Goal: Transaction & Acquisition: Purchase product/service

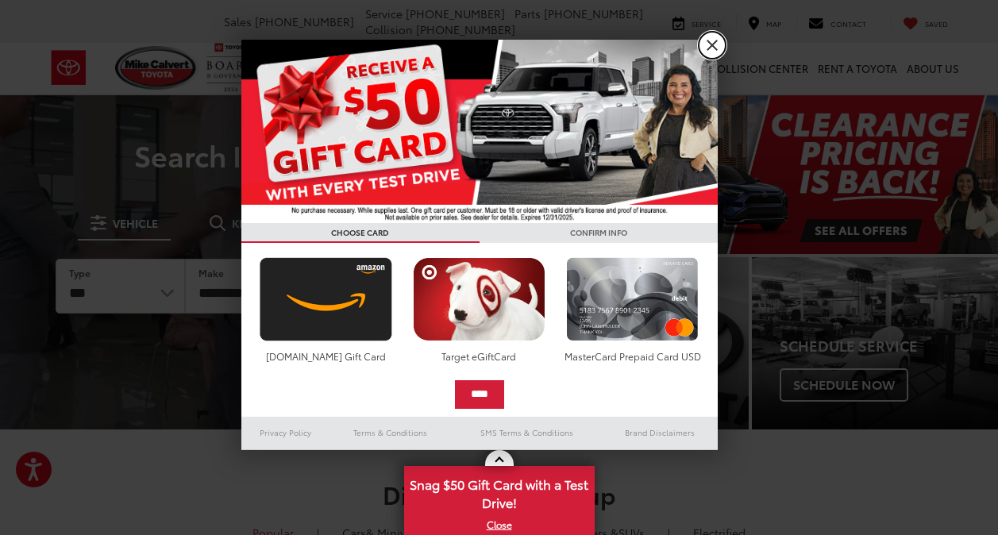
click at [717, 40] on link "X" at bounding box center [712, 45] width 27 height 27
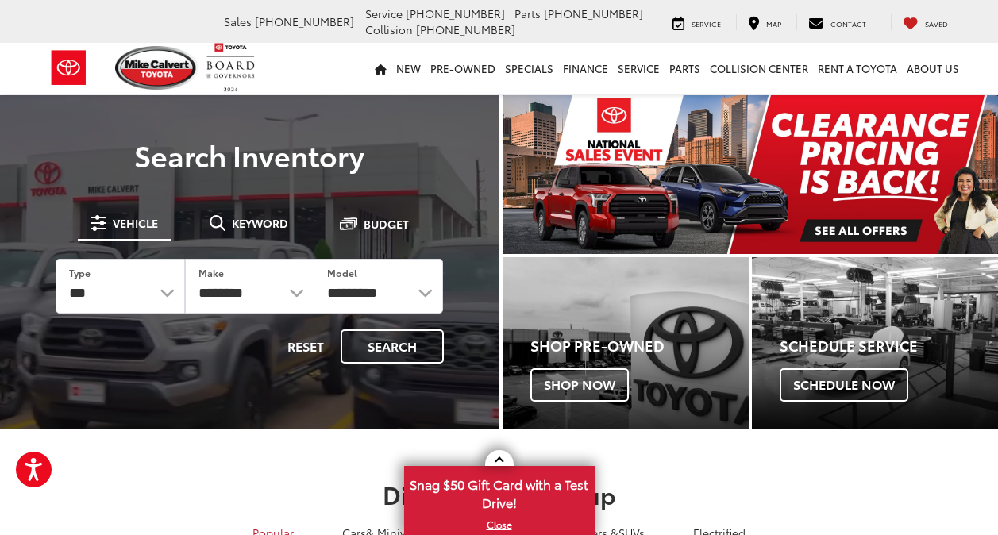
click at [824, 221] on img "carousel slide number 1 of 1" at bounding box center [751, 174] width 496 height 159
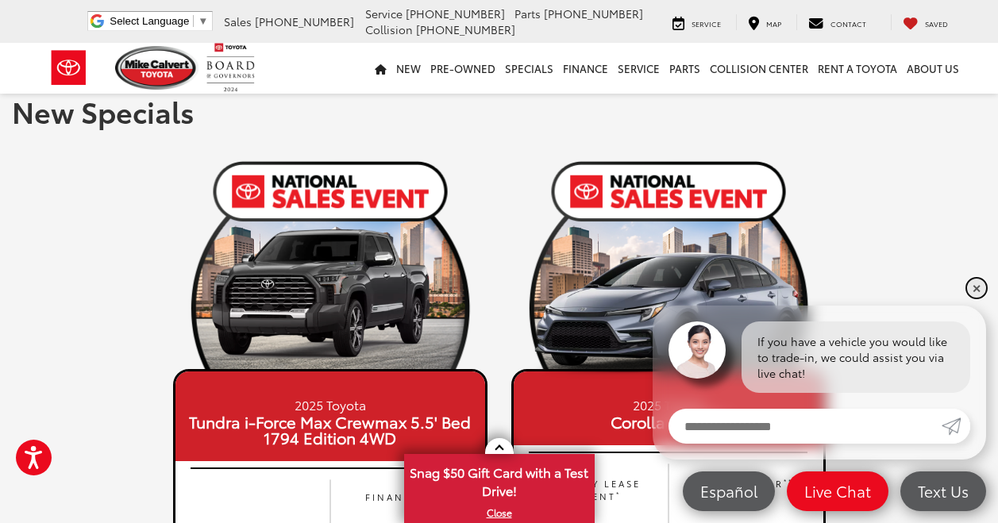
click at [983, 289] on link "✕" at bounding box center [976, 288] width 19 height 19
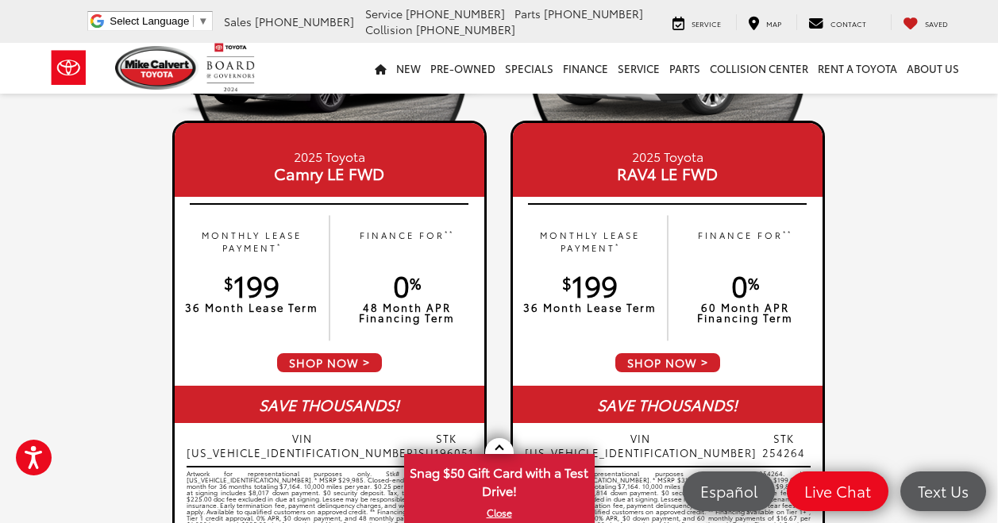
scroll to position [940, 1]
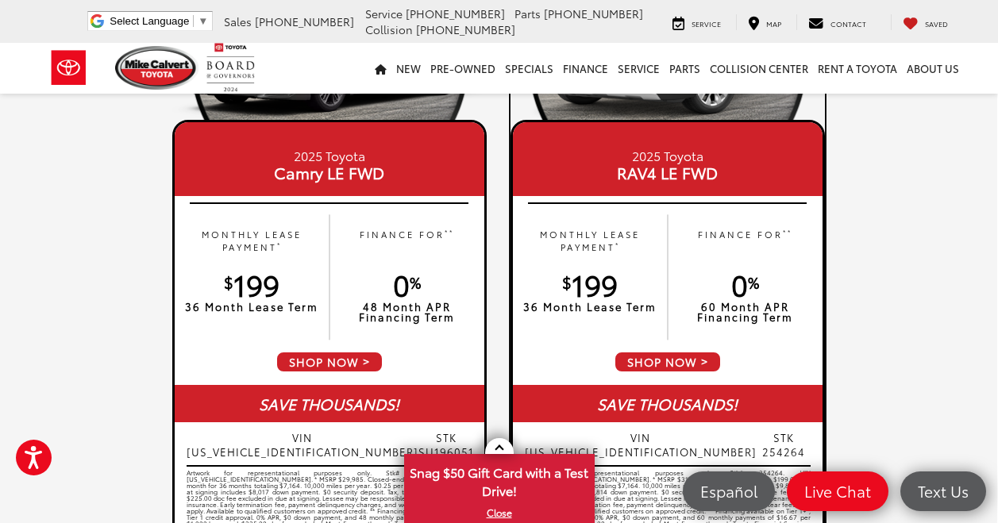
click at [675, 357] on span "SHOP NOW" at bounding box center [668, 362] width 108 height 22
click at [746, 241] on p "FINANCE FOR **" at bounding box center [745, 241] width 139 height 26
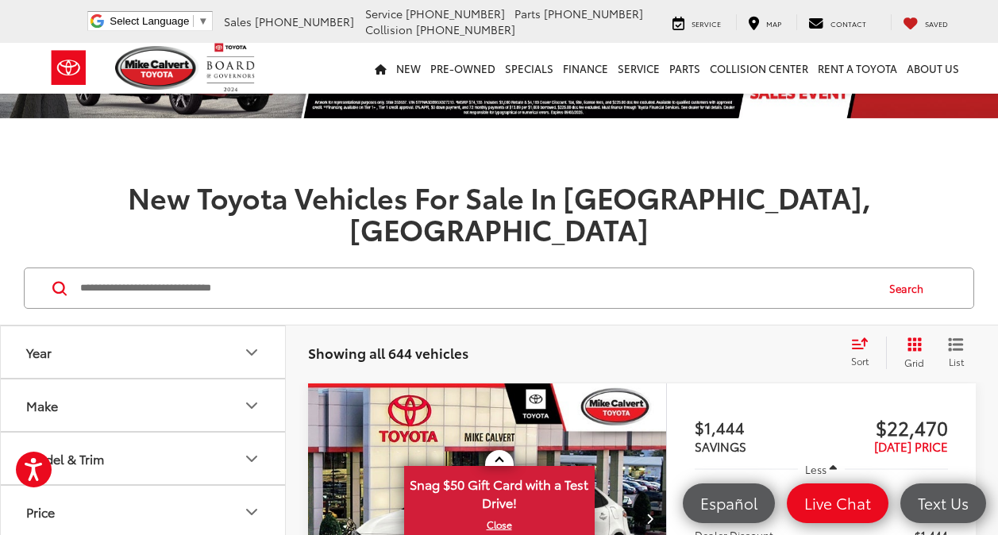
scroll to position [75, 0]
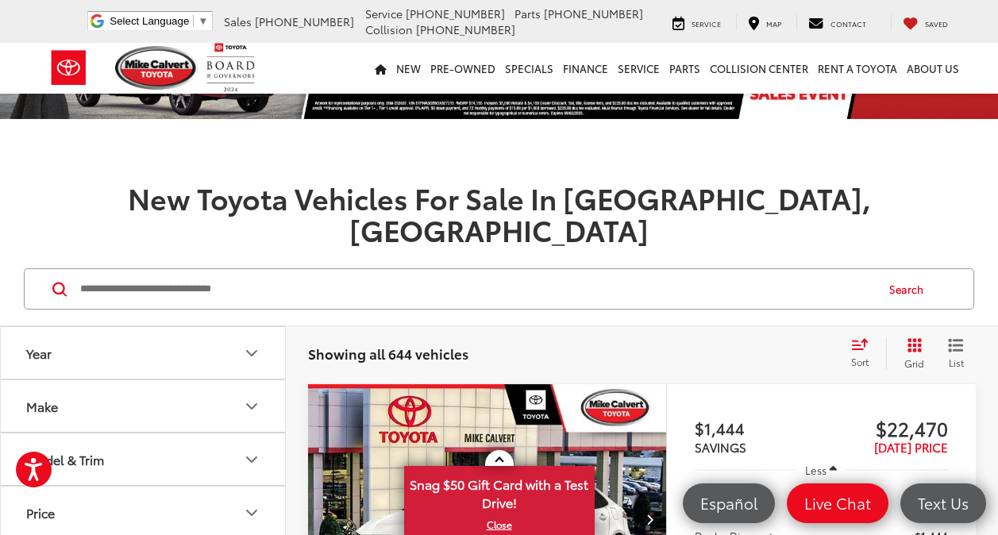
click at [853, 340] on icon "Select sort value" at bounding box center [860, 345] width 14 height 10
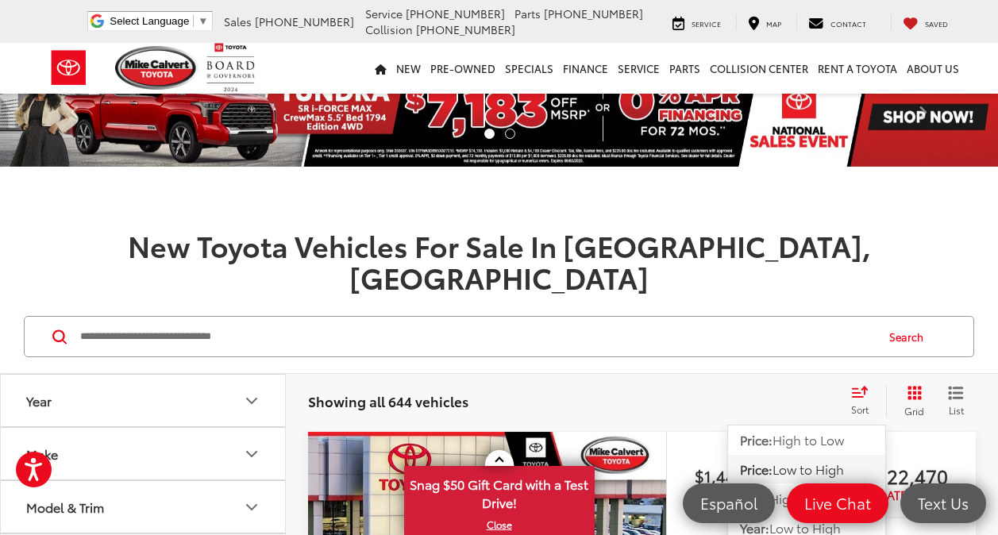
scroll to position [0, 0]
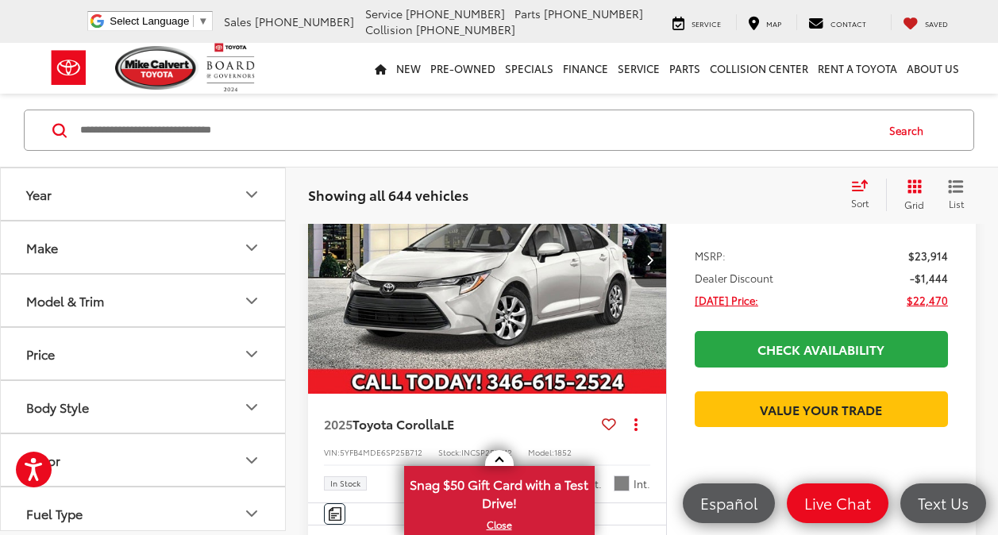
scroll to position [335, 0]
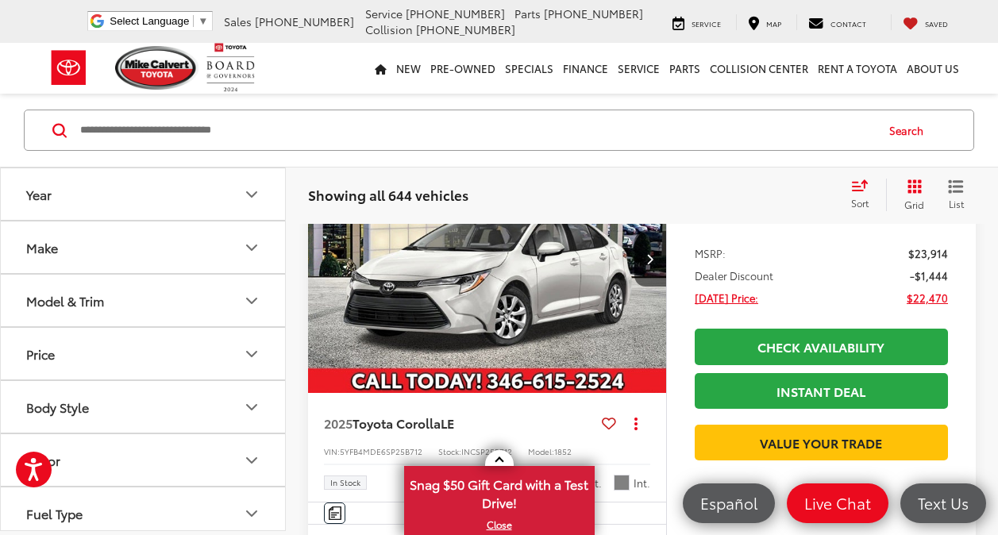
click at [258, 192] on icon "Year" at bounding box center [251, 194] width 19 height 19
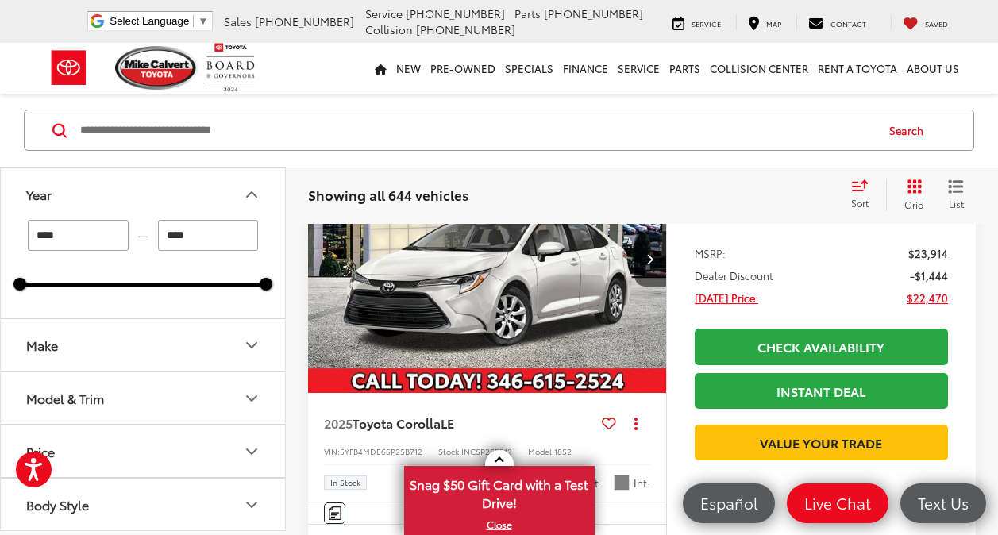
click at [258, 192] on icon "Year" at bounding box center [251, 194] width 19 height 19
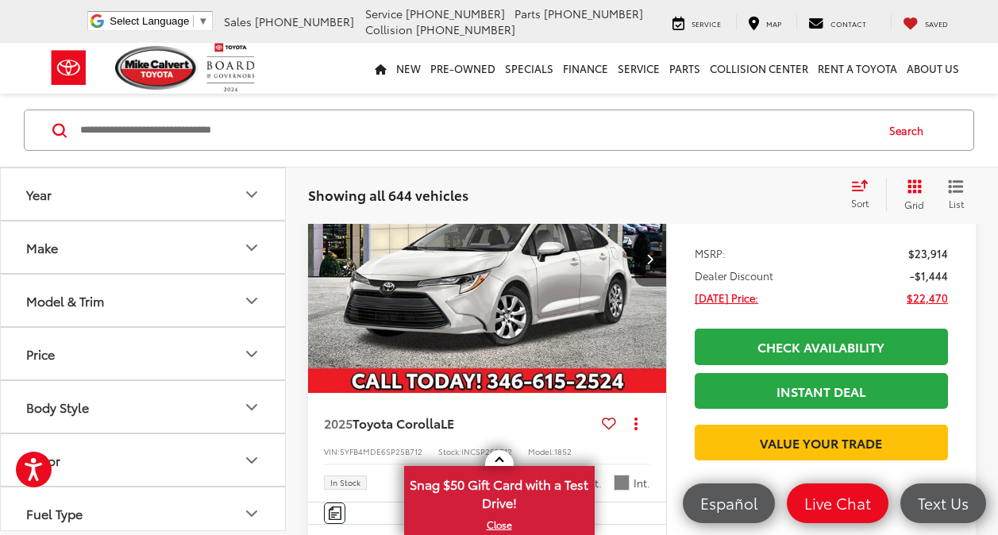
click at [256, 254] on icon "Make" at bounding box center [251, 247] width 19 height 19
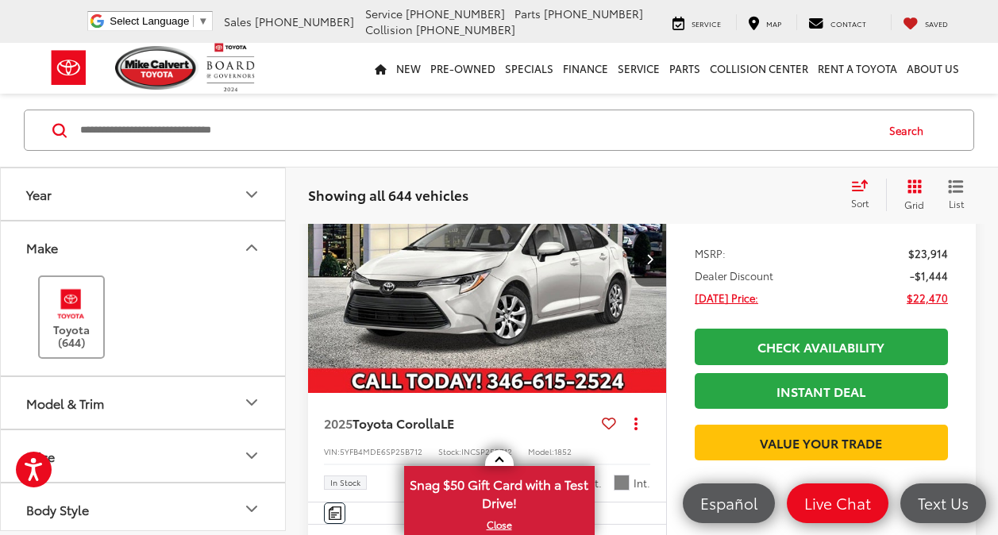
click at [60, 307] on img at bounding box center [71, 303] width 44 height 37
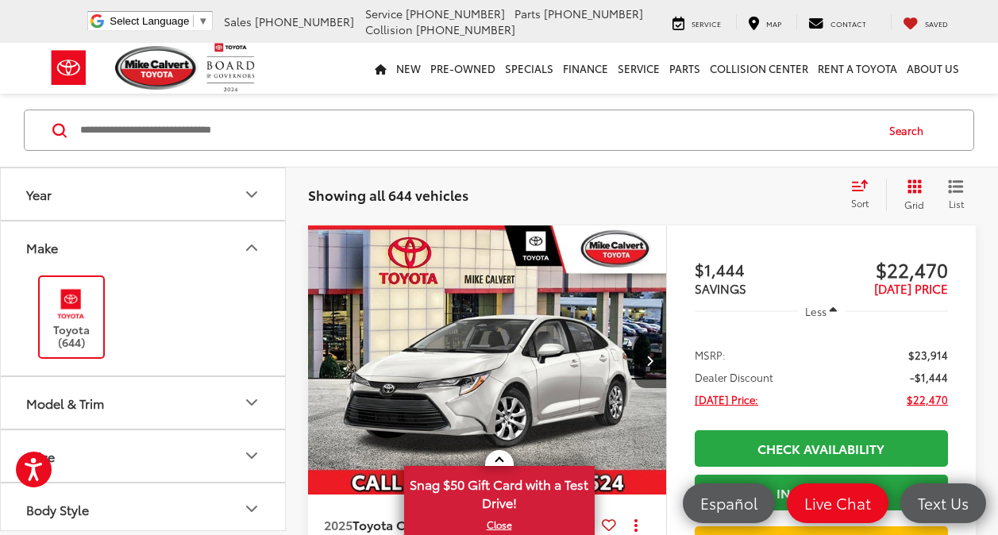
scroll to position [236, 0]
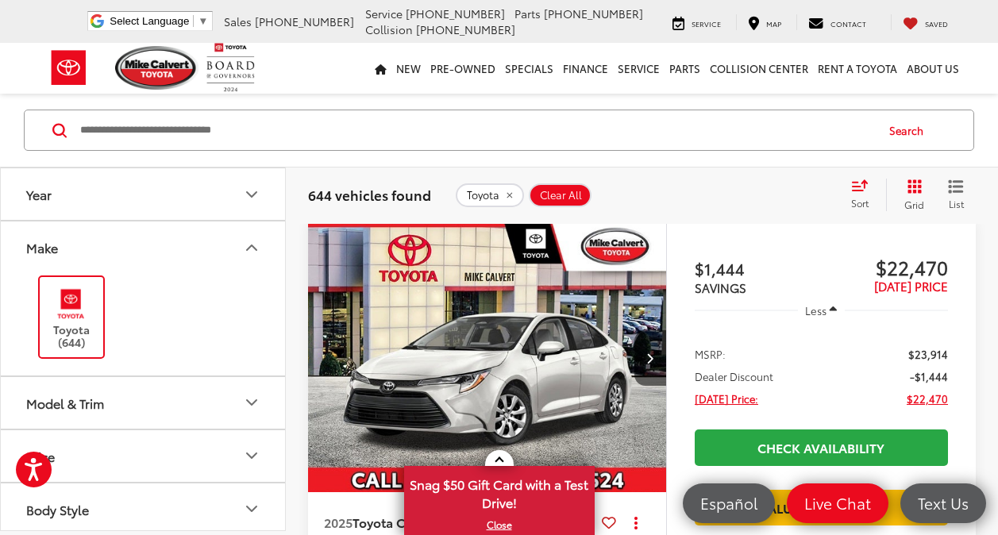
click at [242, 399] on icon "Model & Trim" at bounding box center [251, 402] width 19 height 19
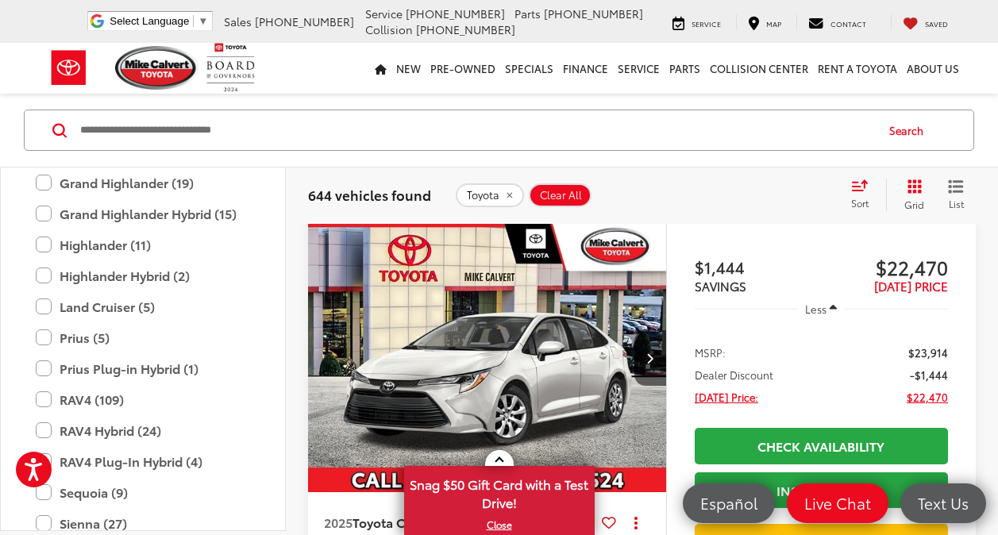
scroll to position [709, 0]
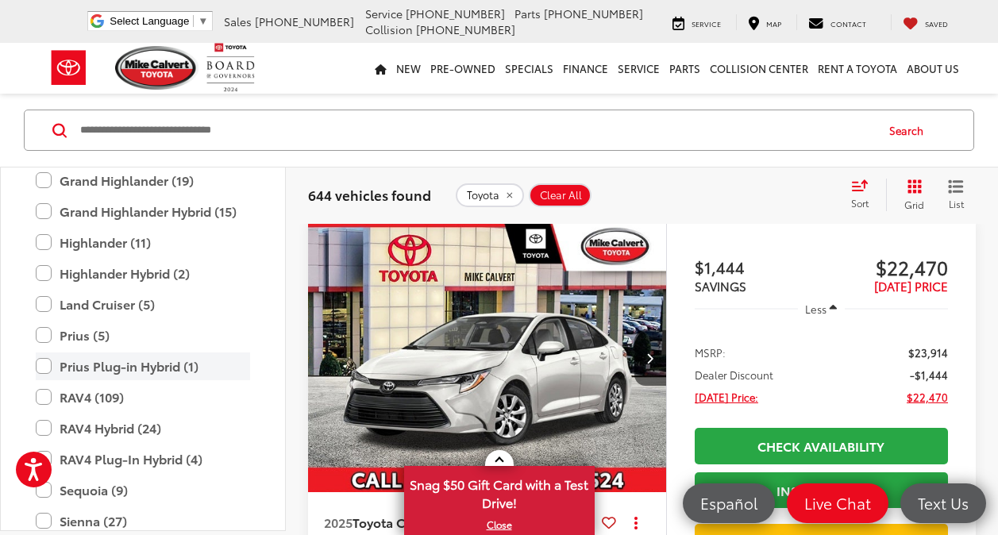
click at [66, 379] on label "Prius Plug-in Hybrid (1)" at bounding box center [143, 366] width 214 height 28
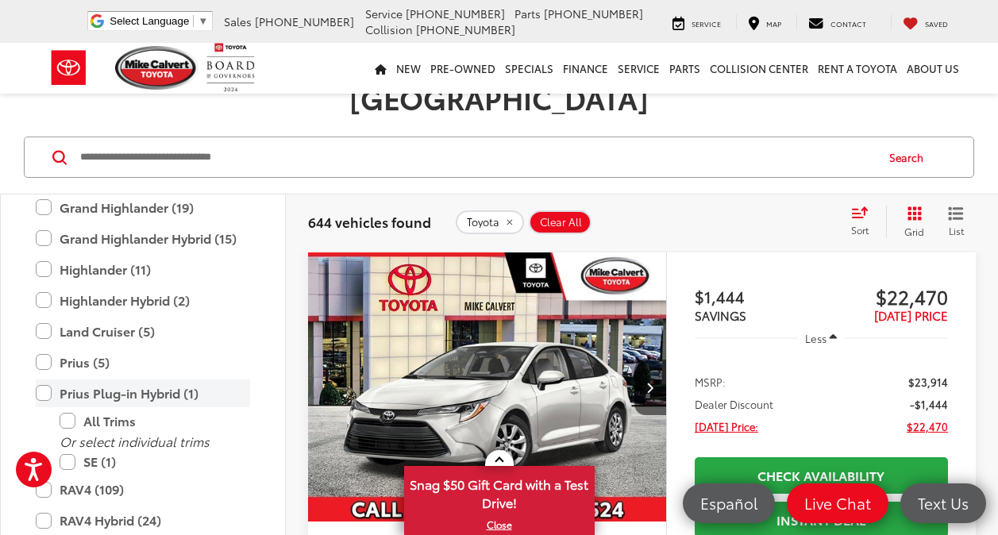
scroll to position [202, 0]
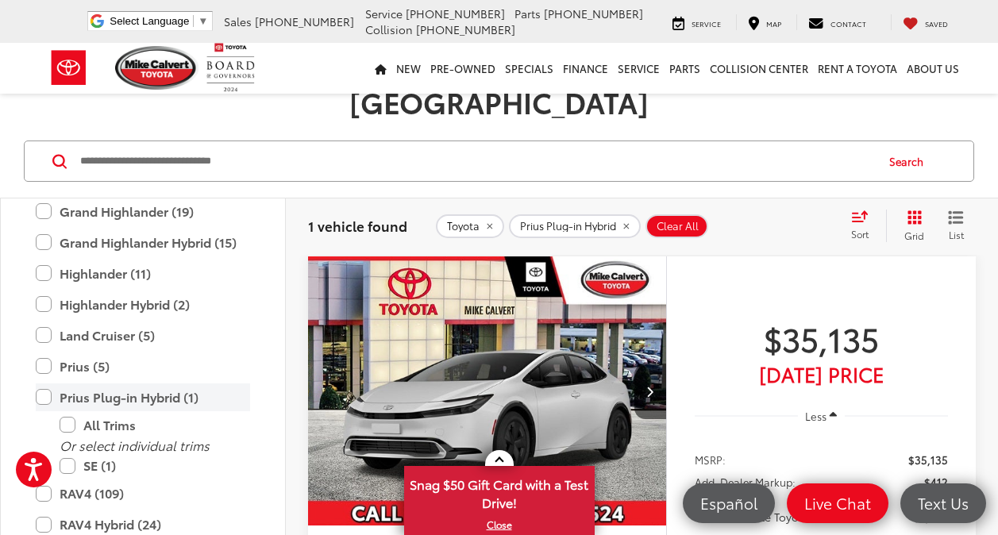
click at [57, 384] on label "Prius Plug-in Hybrid (1)" at bounding box center [143, 398] width 214 height 28
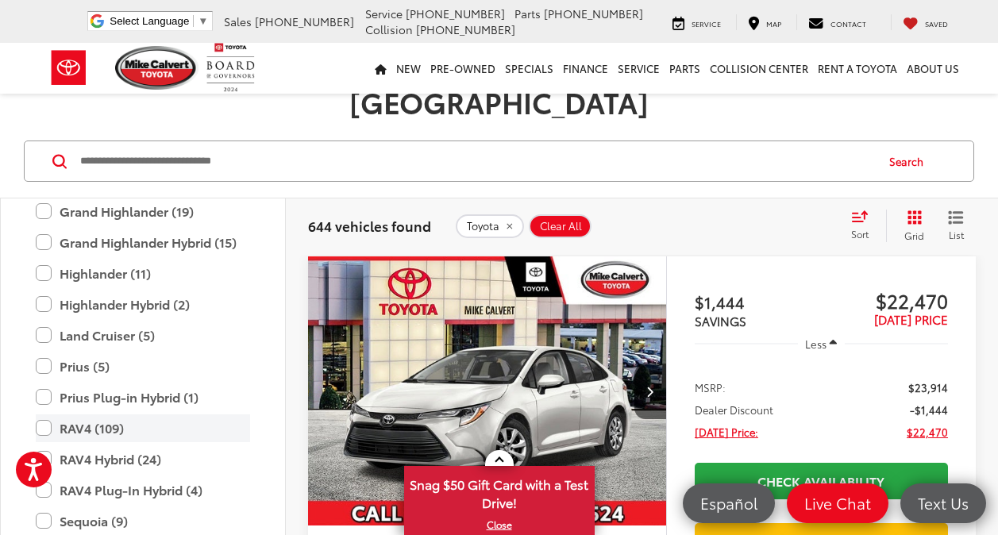
click at [44, 415] on label "RAV4 (109)" at bounding box center [143, 429] width 214 height 28
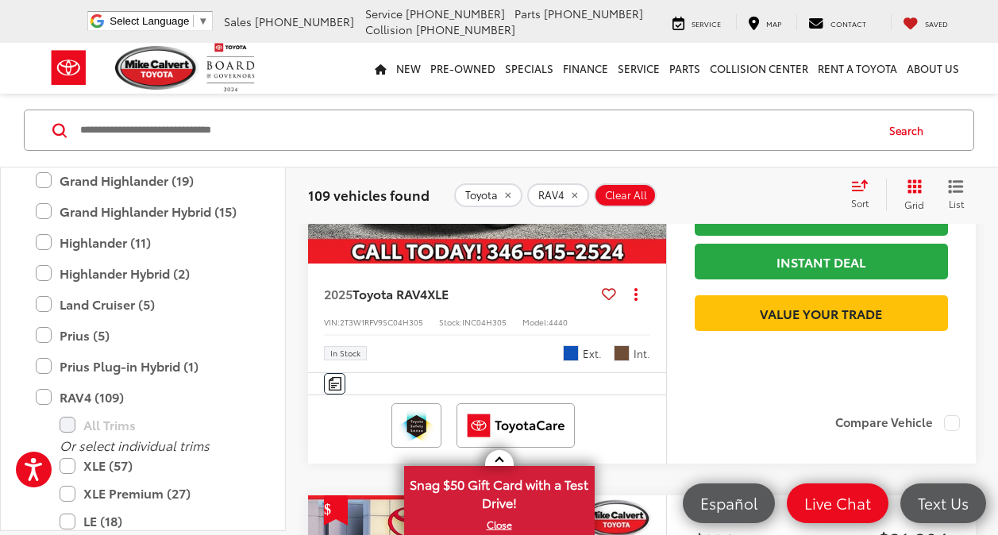
scroll to position [2509, 0]
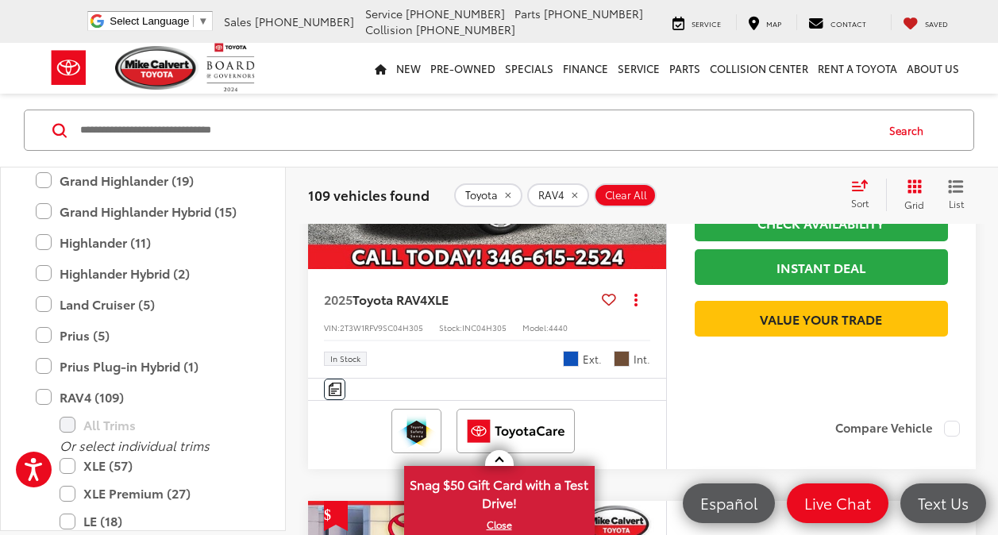
click at [507, 270] on img "2025 Toyota RAV4 XLE 0" at bounding box center [487, 135] width 361 height 270
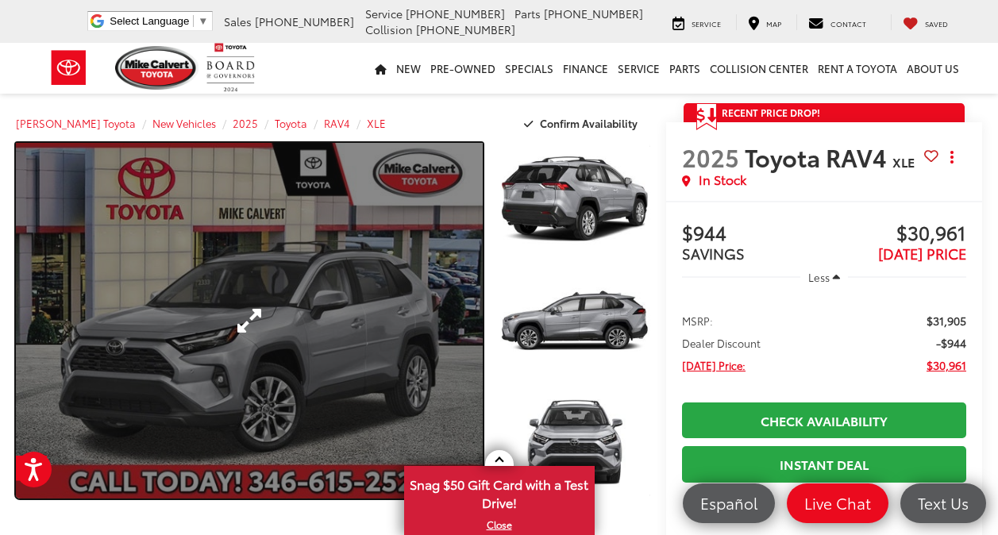
click at [240, 314] on link "Expand Photo 0" at bounding box center [249, 321] width 467 height 356
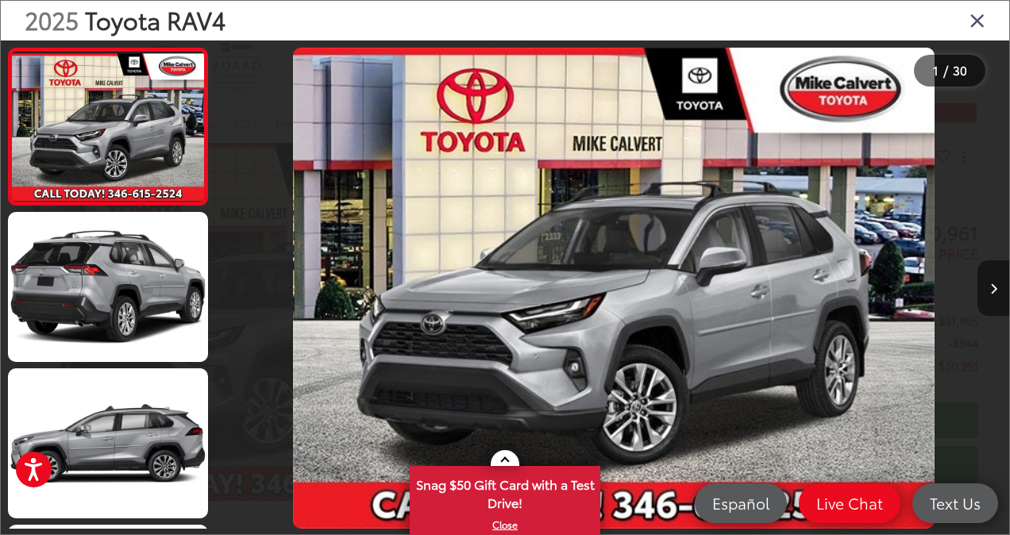
click at [997, 294] on button "Next image" at bounding box center [994, 288] width 32 height 56
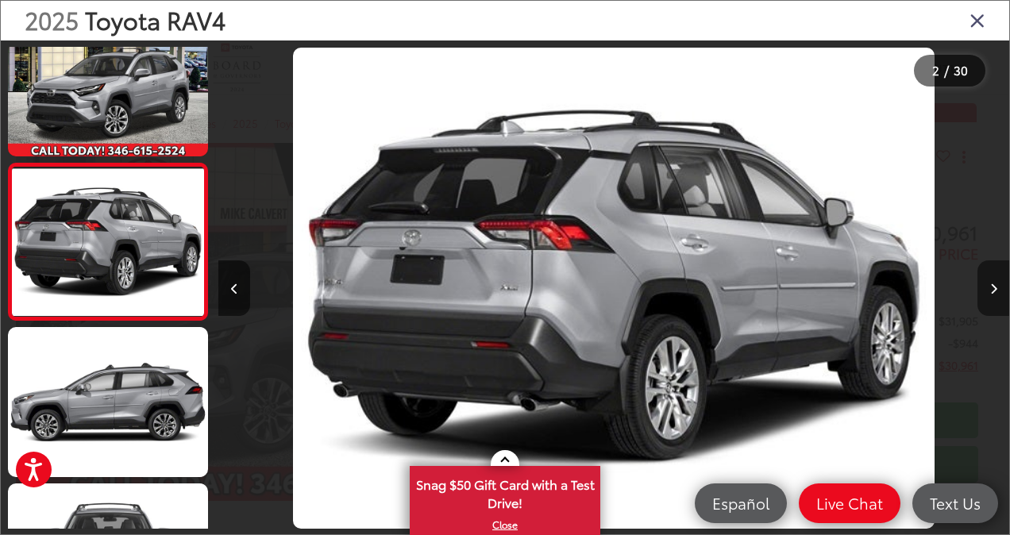
click at [997, 294] on button "Next image" at bounding box center [994, 288] width 32 height 56
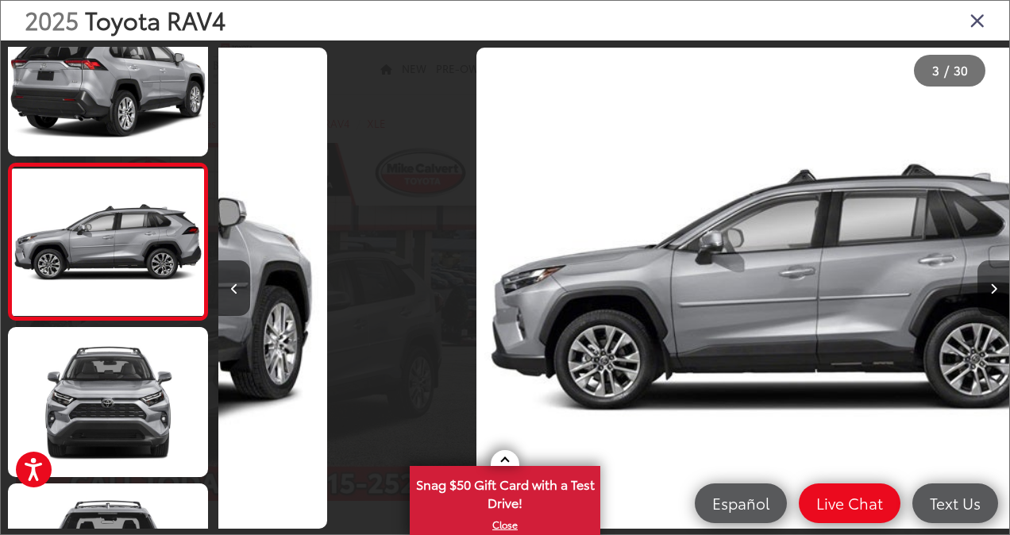
scroll to position [0, 1582]
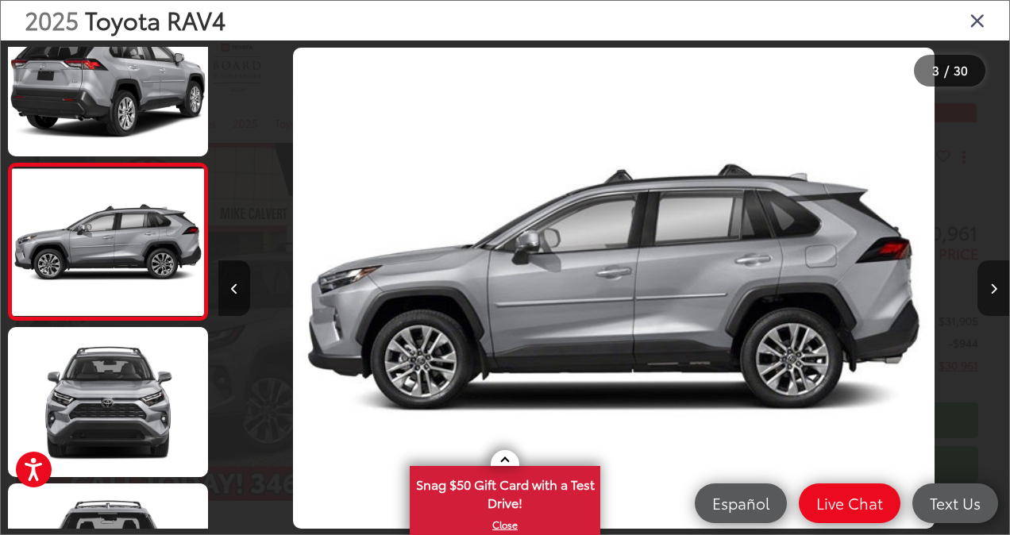
click at [997, 294] on button "Next image" at bounding box center [994, 288] width 32 height 56
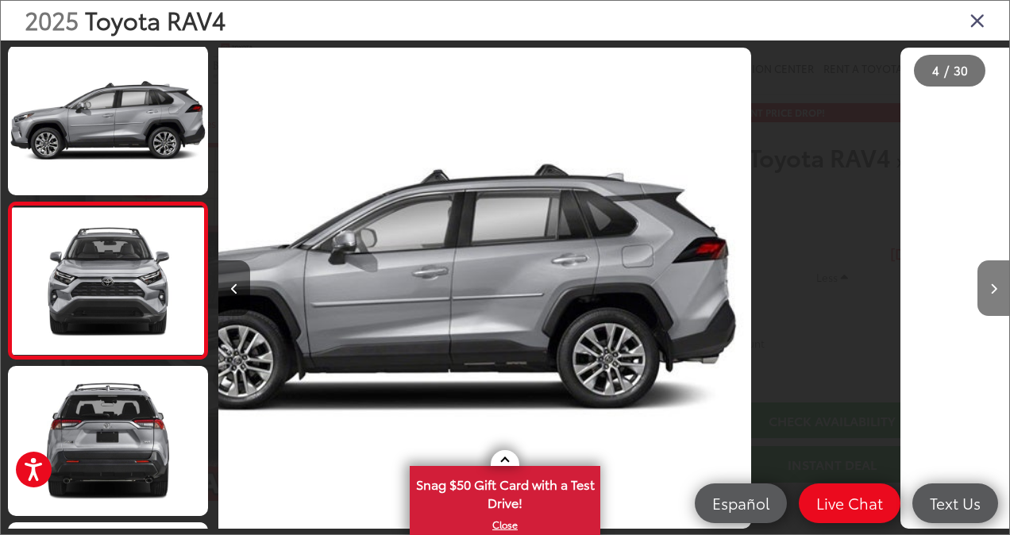
scroll to position [354, 0]
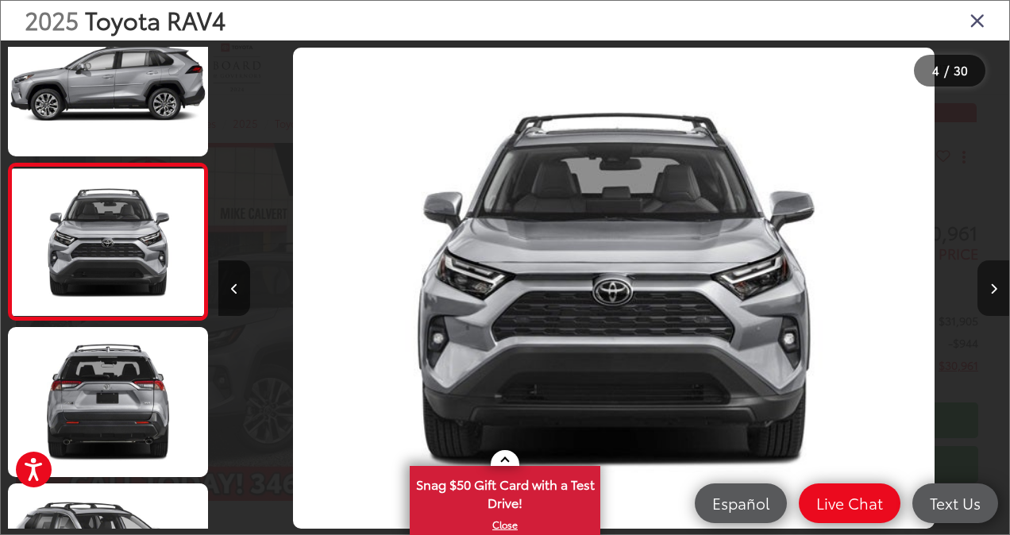
click at [997, 294] on button "Next image" at bounding box center [994, 288] width 32 height 56
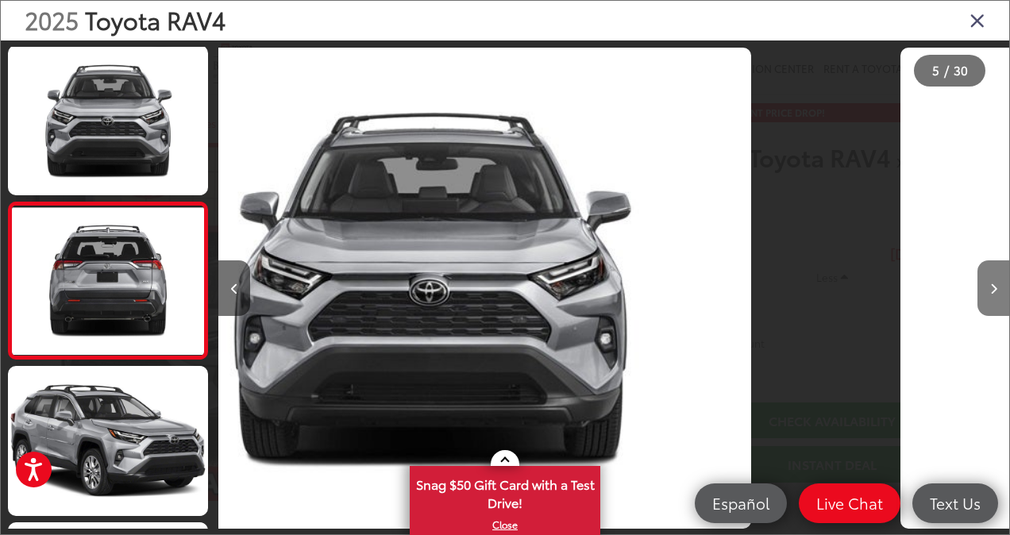
scroll to position [511, 0]
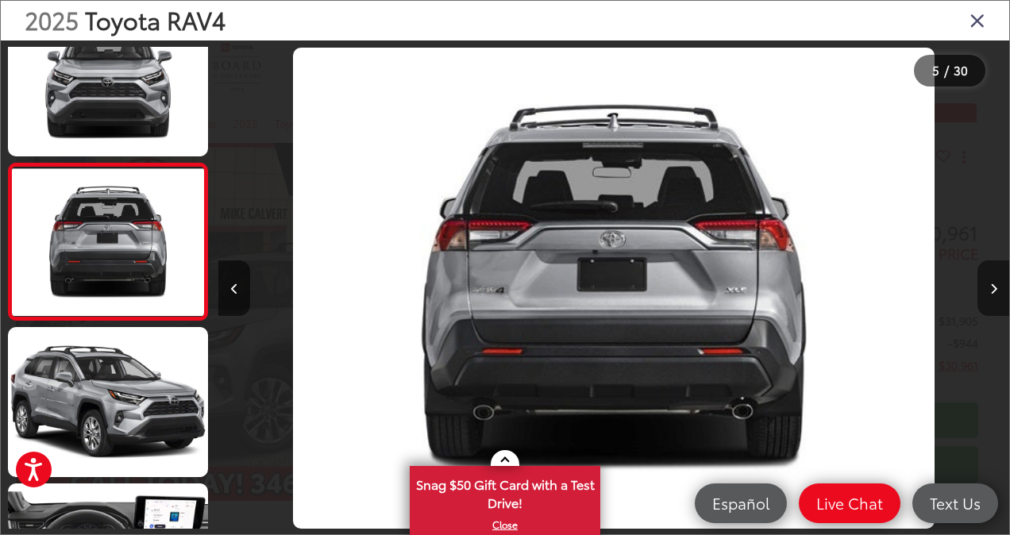
click at [997, 294] on button "Next image" at bounding box center [994, 288] width 32 height 56
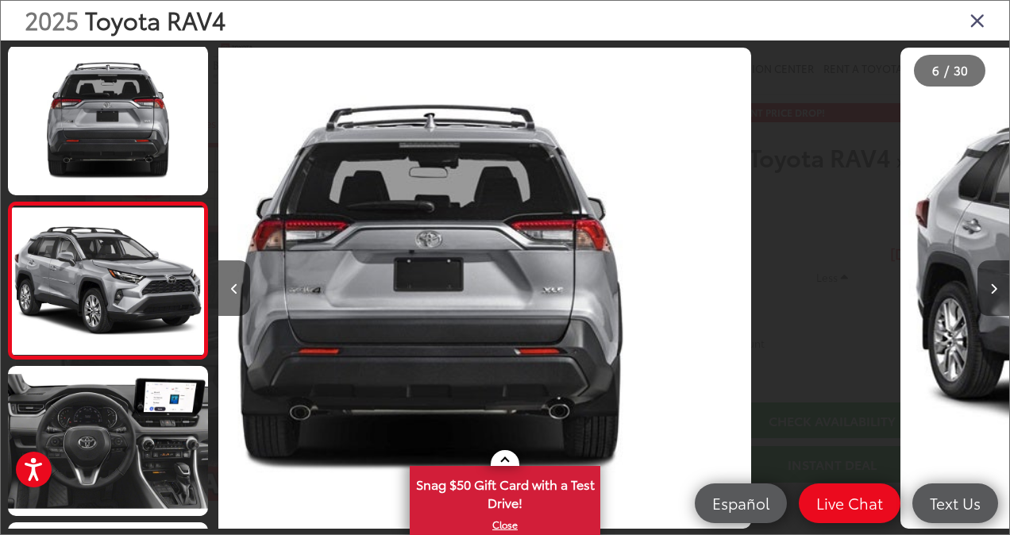
scroll to position [667, 0]
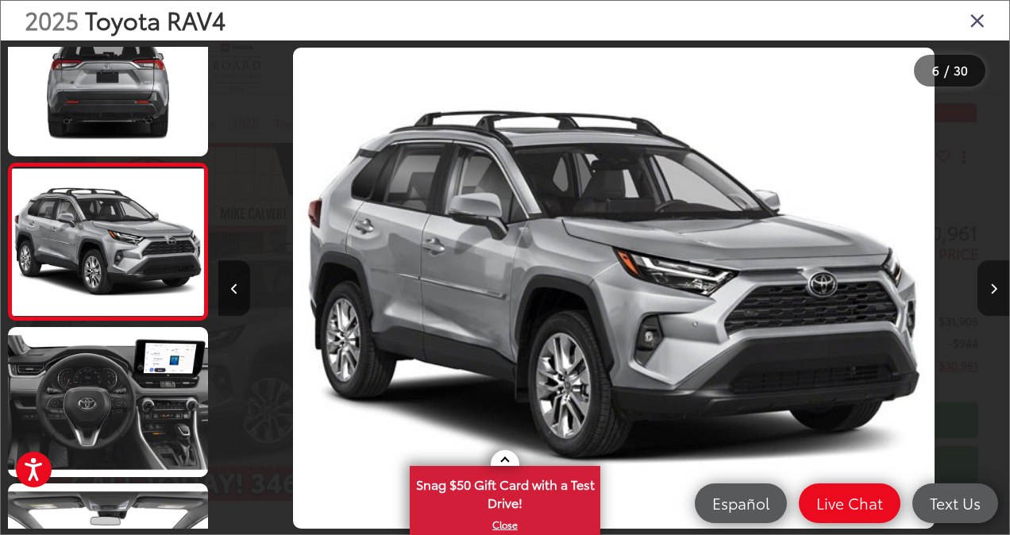
click at [997, 294] on button "Next image" at bounding box center [994, 288] width 32 height 56
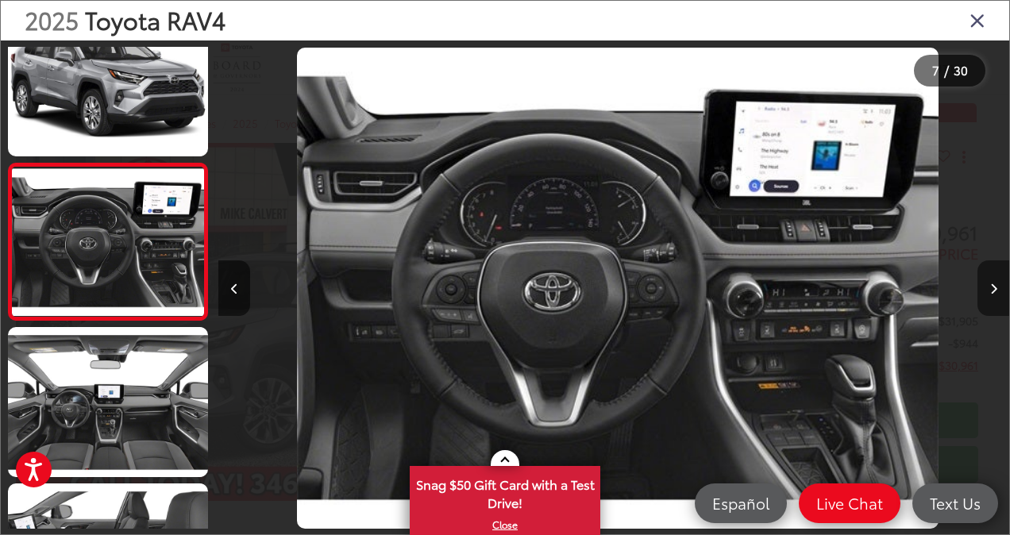
scroll to position [0, 4746]
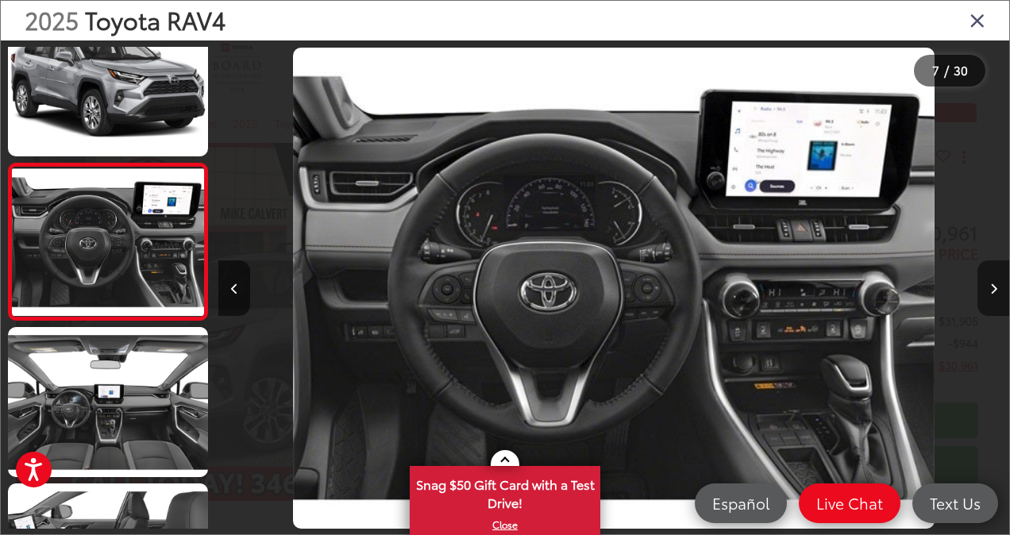
click at [997, 294] on button "Next image" at bounding box center [994, 288] width 32 height 56
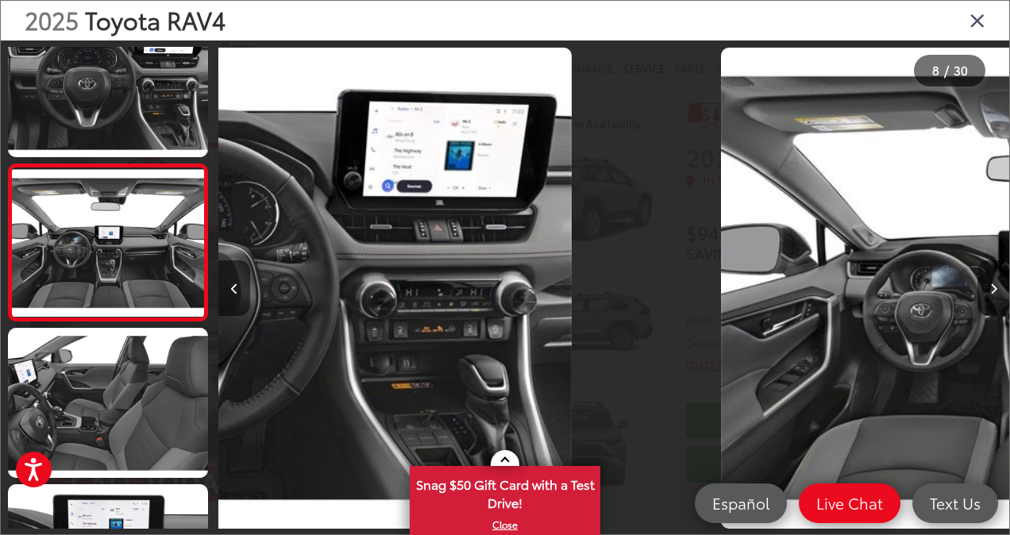
scroll to position [0, 0]
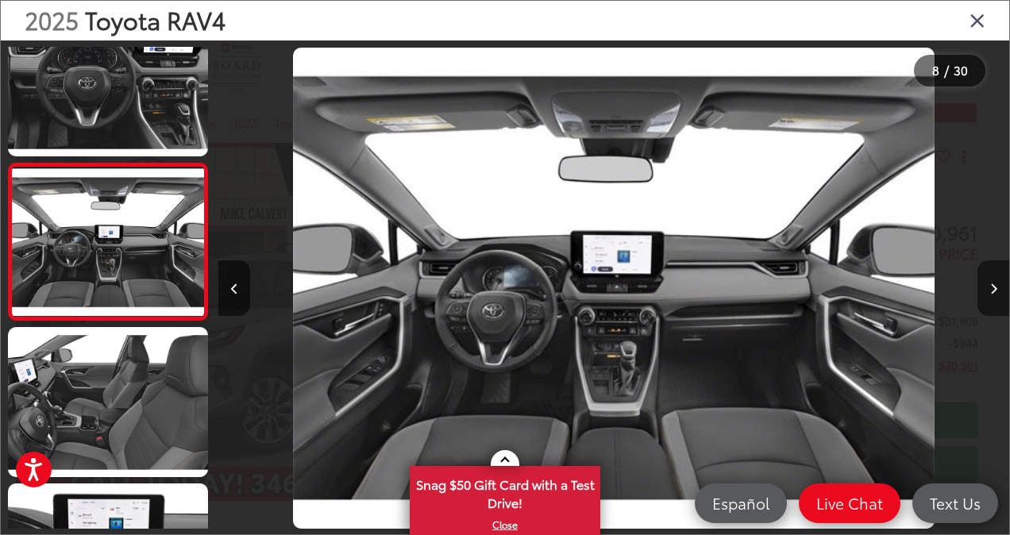
click at [997, 294] on button "Next image" at bounding box center [994, 288] width 32 height 56
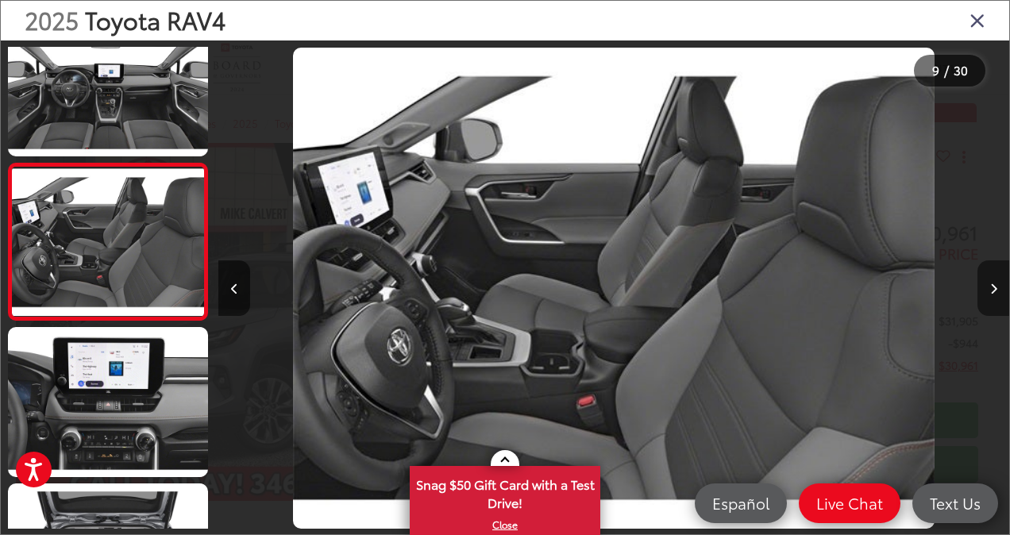
click at [997, 294] on button "Next image" at bounding box center [994, 288] width 32 height 56
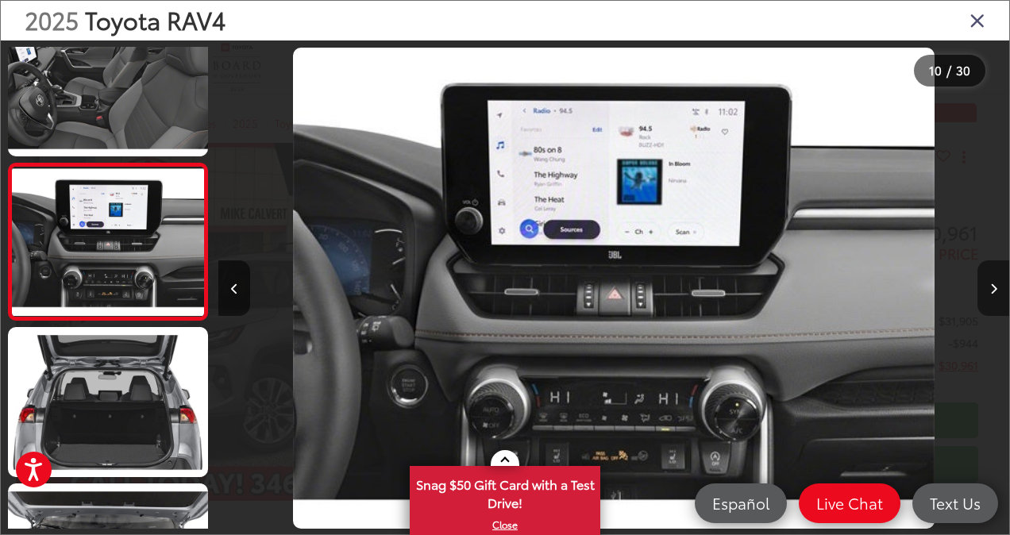
click at [997, 294] on button "Next image" at bounding box center [994, 288] width 32 height 56
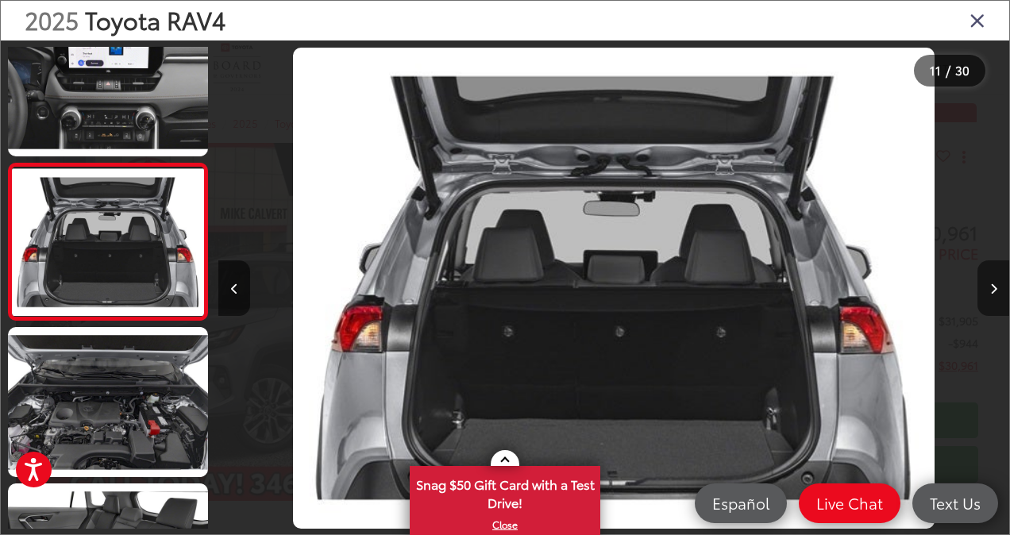
click at [997, 294] on button "Next image" at bounding box center [994, 288] width 32 height 56
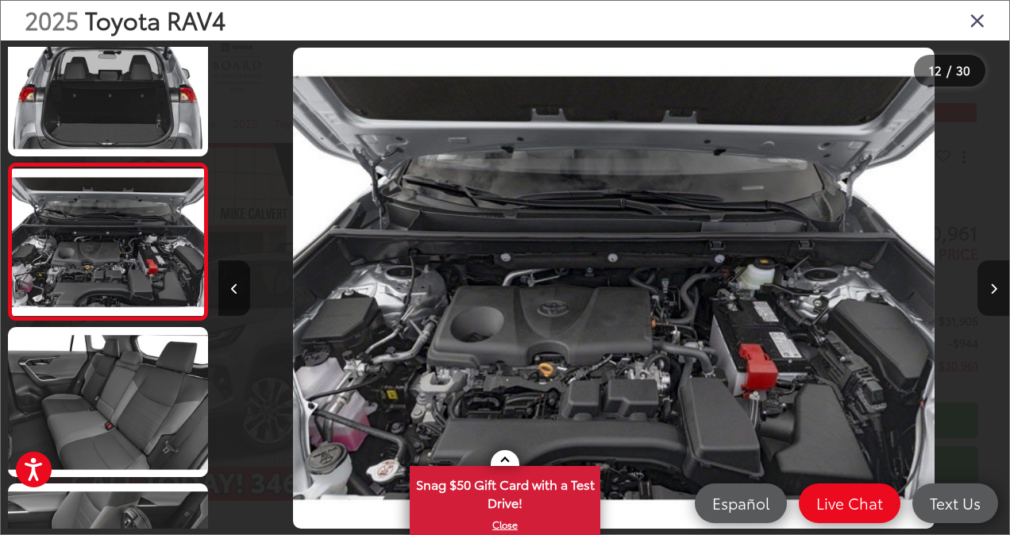
click at [997, 294] on button "Next image" at bounding box center [994, 288] width 32 height 56
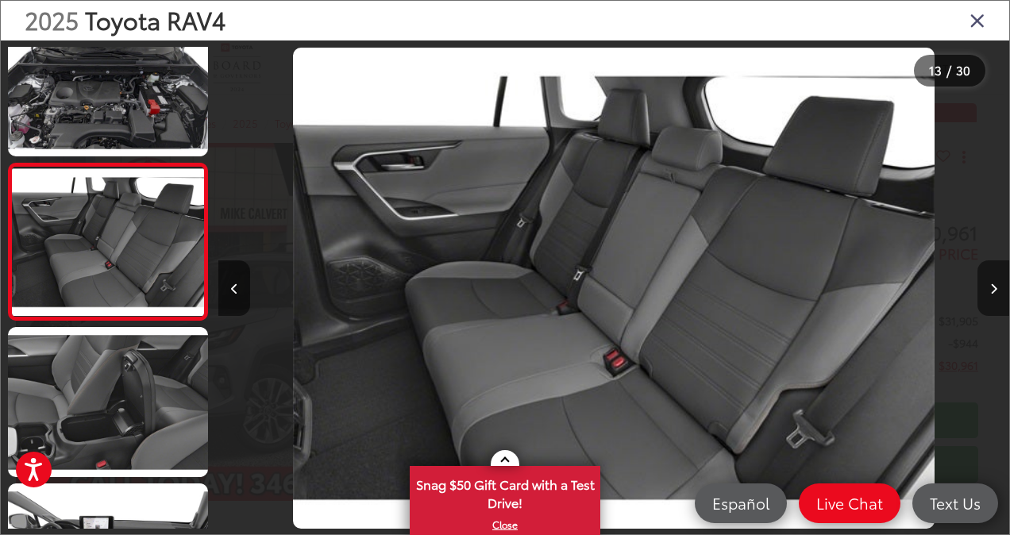
click at [997, 294] on button "Next image" at bounding box center [994, 288] width 32 height 56
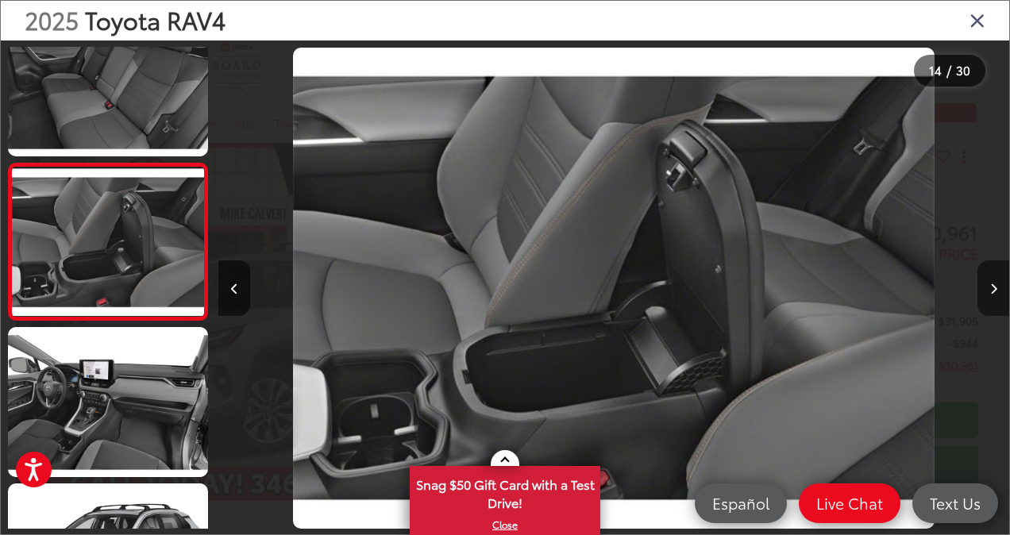
click at [997, 294] on button "Next image" at bounding box center [994, 288] width 32 height 56
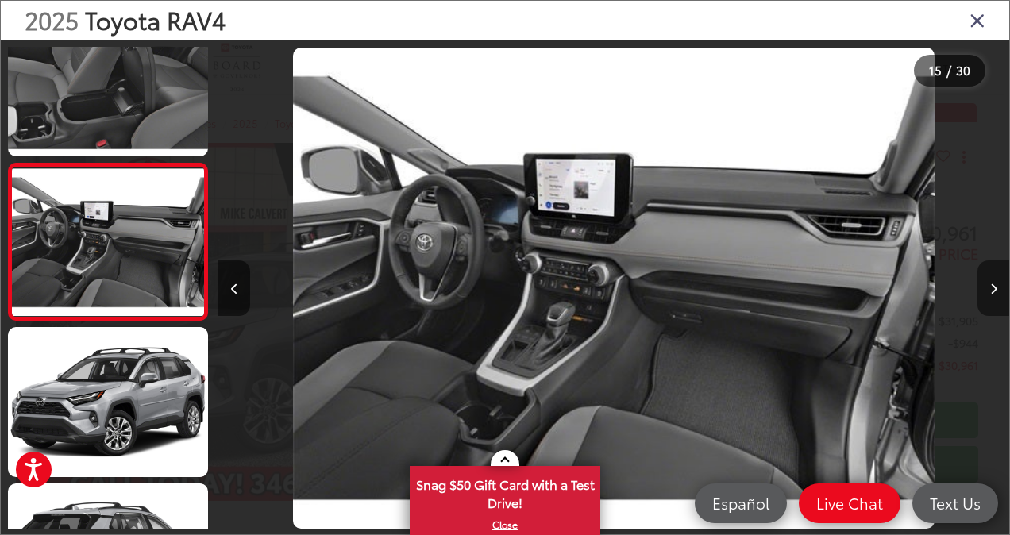
click at [997, 294] on button "Next image" at bounding box center [994, 288] width 32 height 56
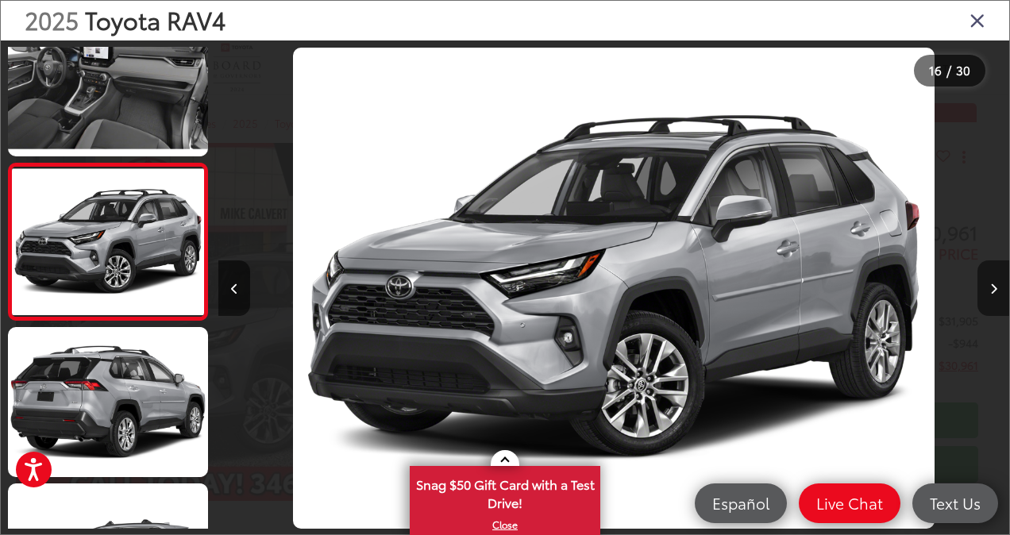
click at [997, 294] on button "Next image" at bounding box center [994, 288] width 32 height 56
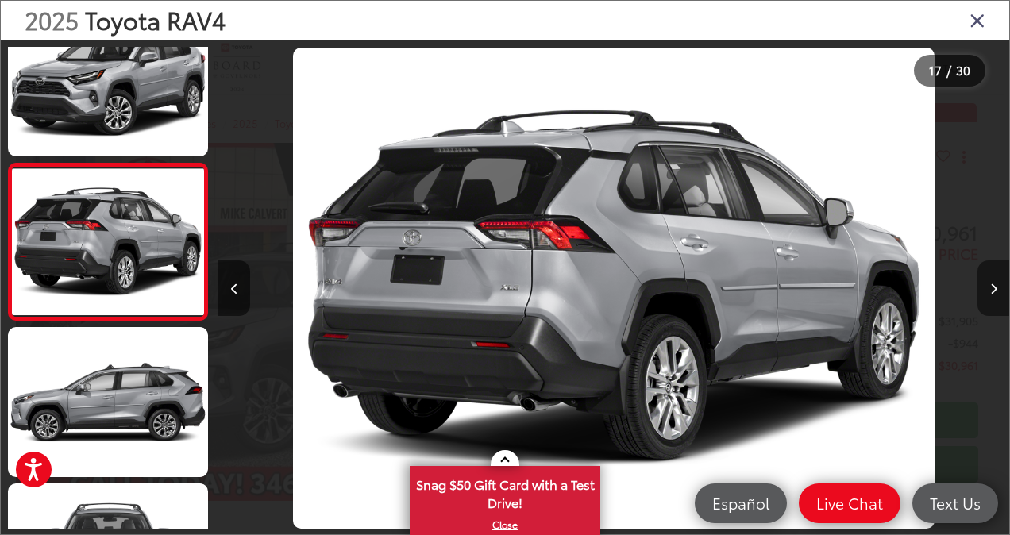
click at [997, 294] on button "Next image" at bounding box center [994, 288] width 32 height 56
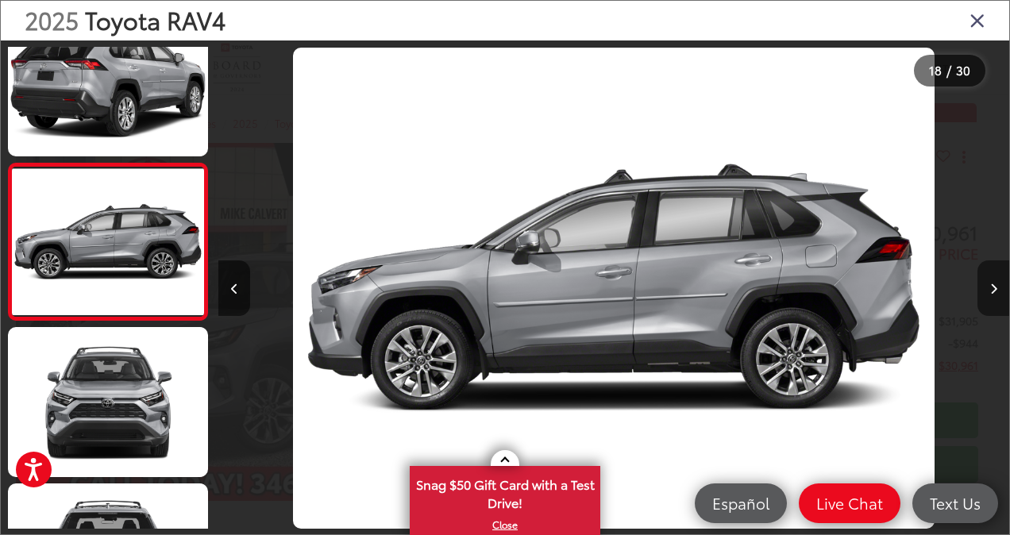
click at [997, 294] on button "Next image" at bounding box center [994, 288] width 32 height 56
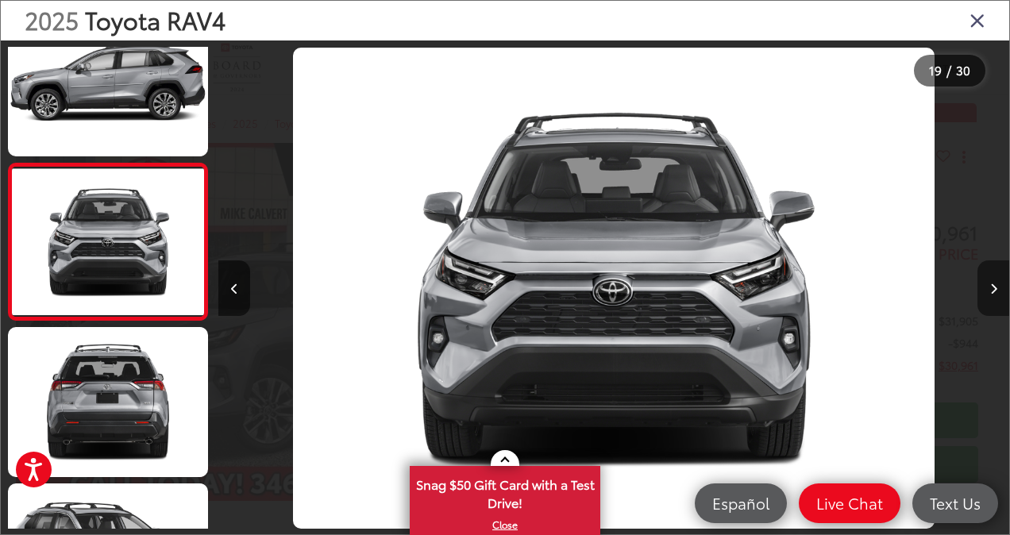
click at [997, 294] on button "Next image" at bounding box center [994, 288] width 32 height 56
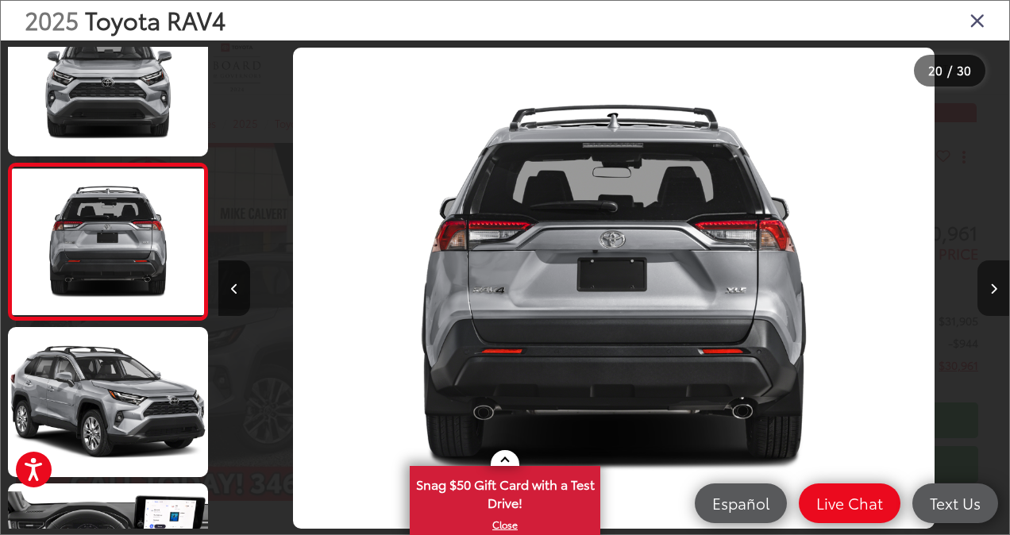
click at [997, 294] on button "Next image" at bounding box center [994, 288] width 32 height 56
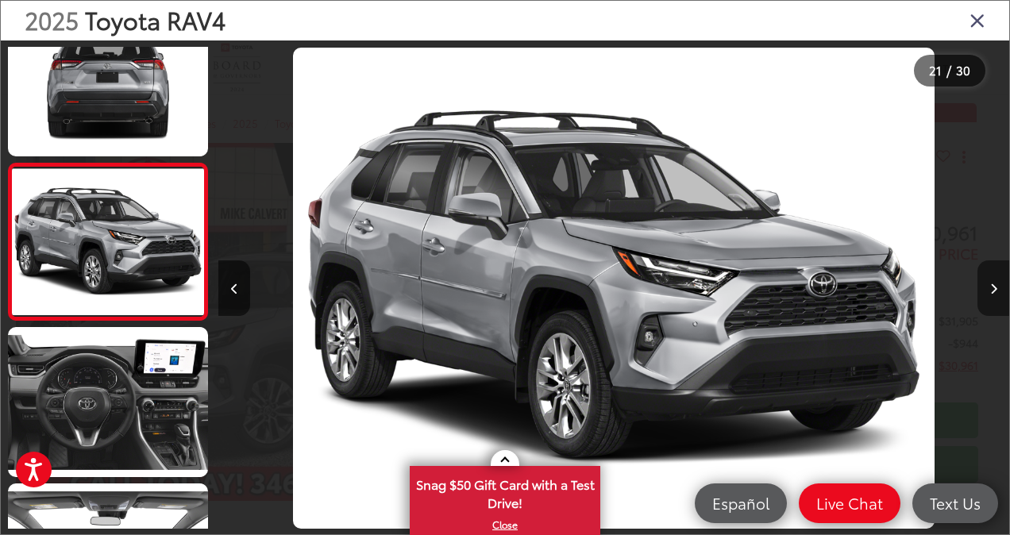
click at [997, 294] on button "Next image" at bounding box center [994, 288] width 32 height 56
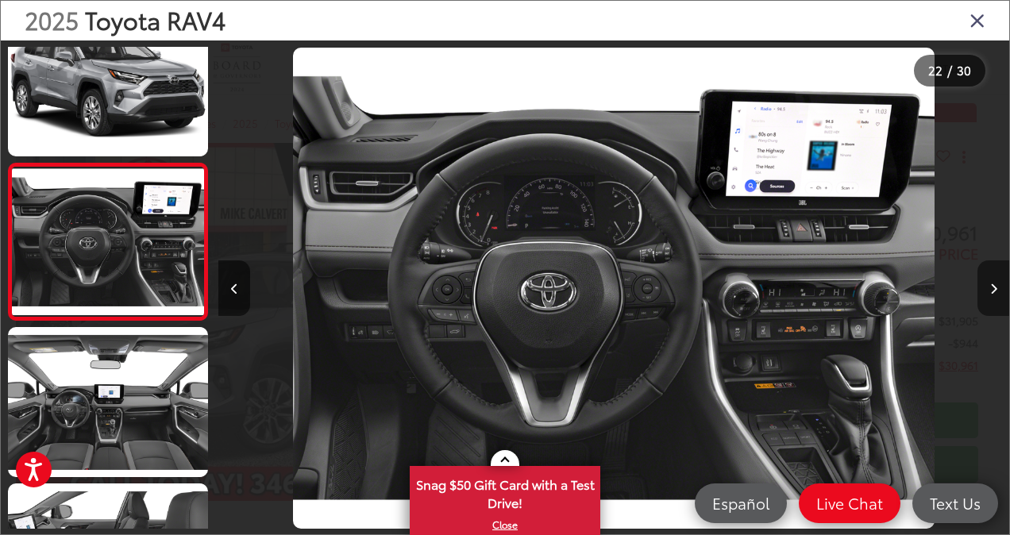
click at [997, 294] on button "Next image" at bounding box center [994, 288] width 32 height 56
